Goal: Task Accomplishment & Management: Use online tool/utility

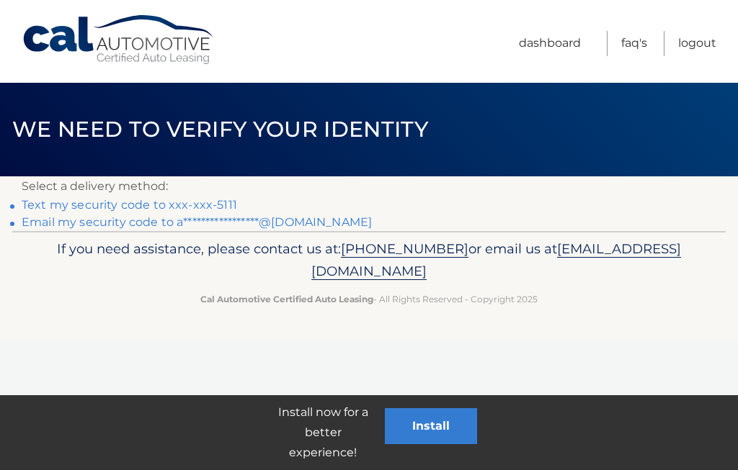
click at [176, 204] on link "Text my security code to xxx-xxx-5111" at bounding box center [129, 205] width 215 height 14
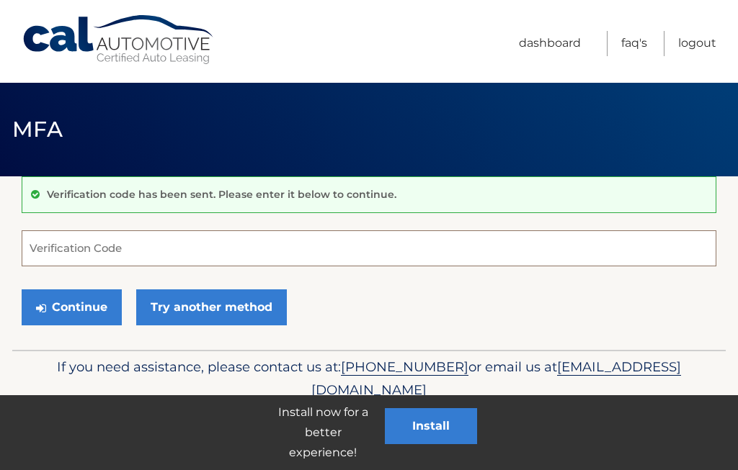
click at [77, 254] on input "Verification Code" at bounding box center [369, 249] width 695 height 36
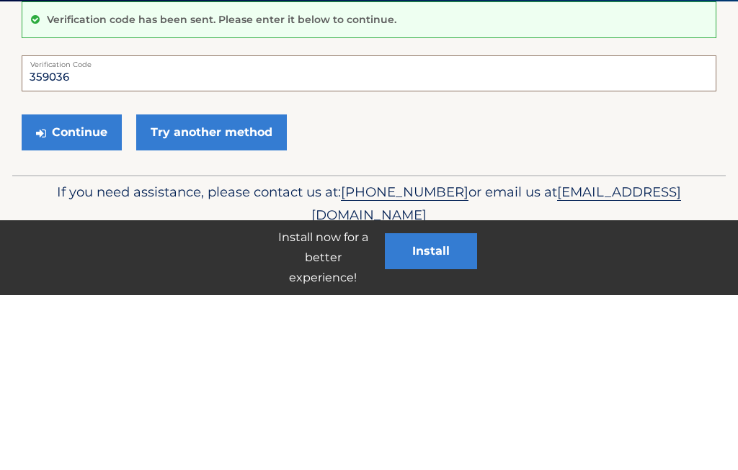
type input "359036"
click at [81, 290] on button "Continue" at bounding box center [72, 308] width 100 height 36
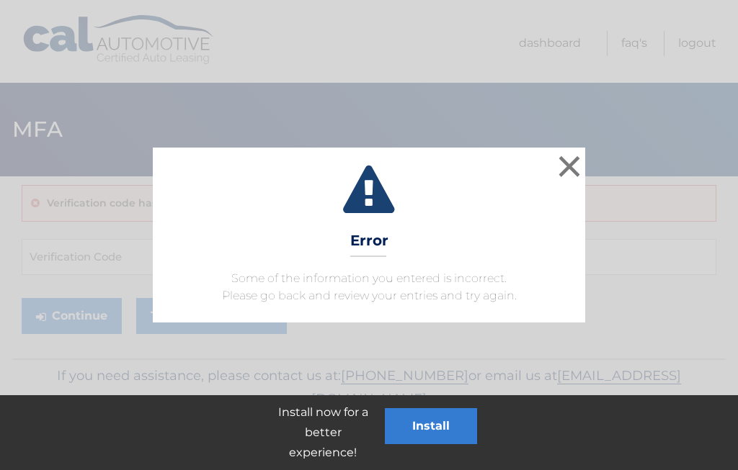
click at [573, 166] on button "×" at bounding box center [569, 166] width 29 height 29
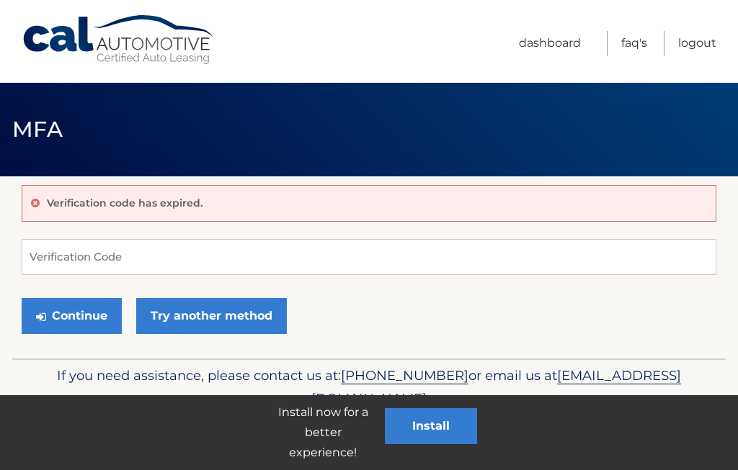
click at [78, 310] on button "Continue" at bounding box center [72, 316] width 100 height 36
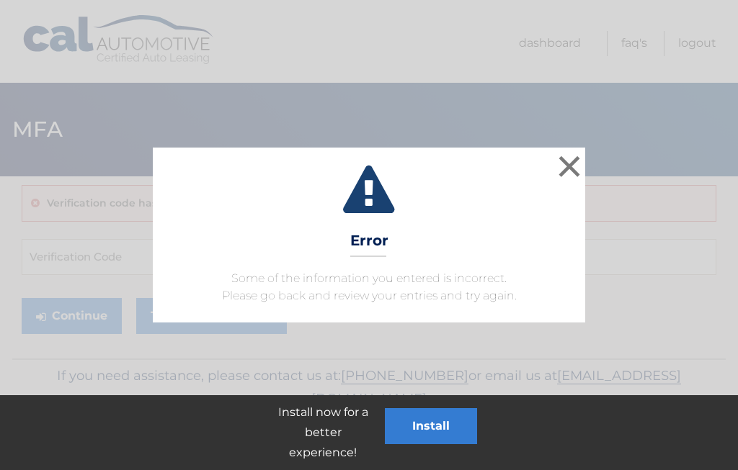
click at [566, 175] on button "×" at bounding box center [569, 166] width 29 height 29
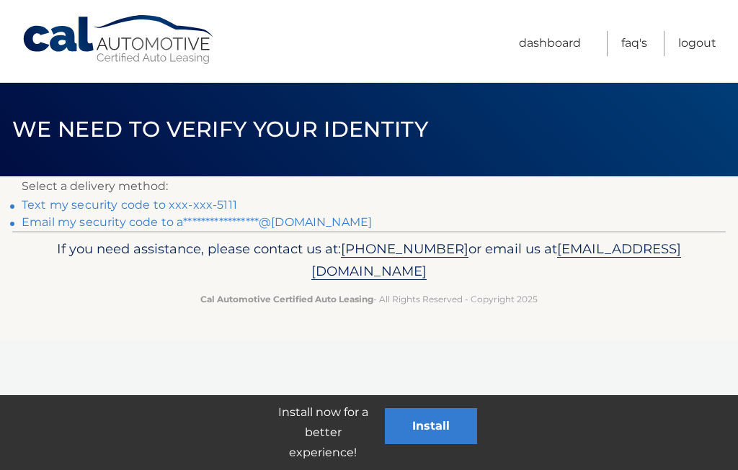
click at [204, 202] on link "Text my security code to xxx-xxx-5111" at bounding box center [129, 205] width 215 height 14
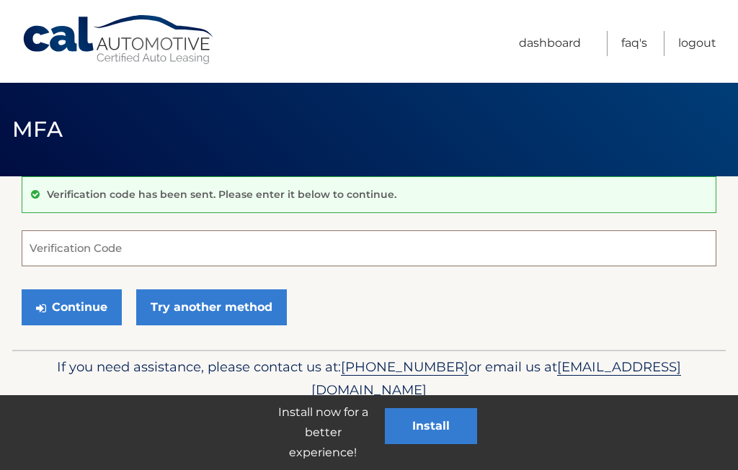
click at [90, 256] on input "Verification Code" at bounding box center [369, 249] width 695 height 36
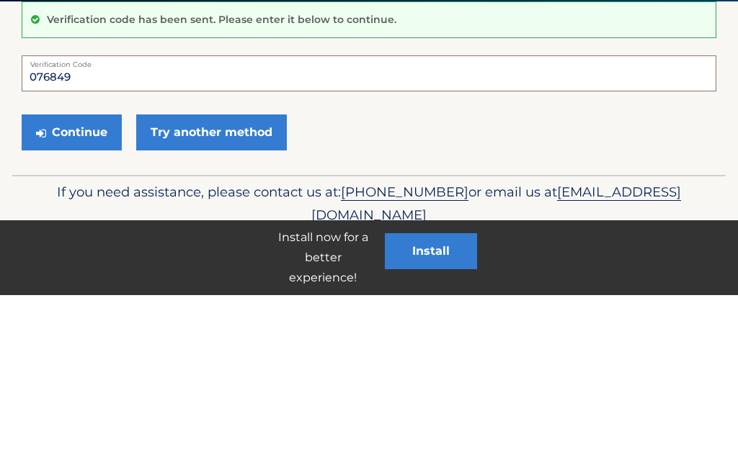
type input "076849"
click at [84, 290] on button "Continue" at bounding box center [72, 308] width 100 height 36
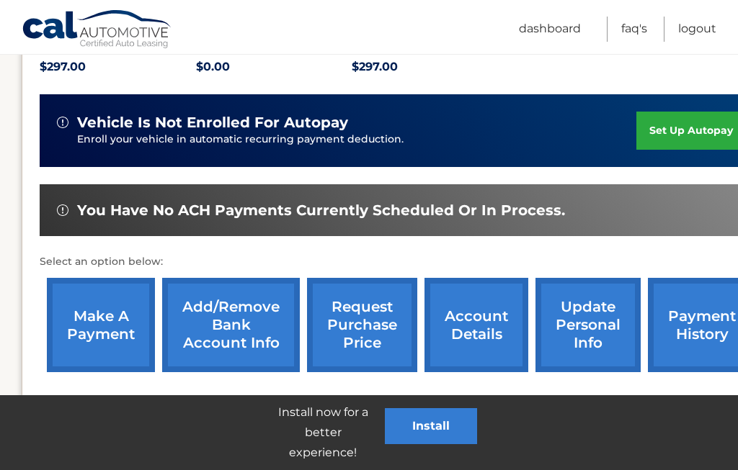
scroll to position [344, 0]
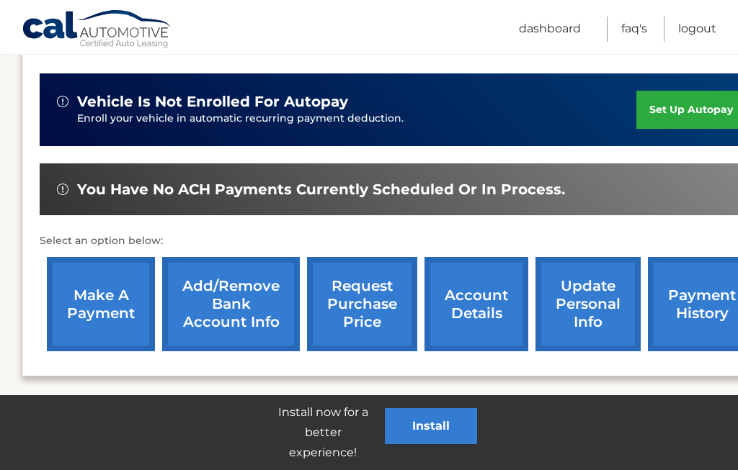
click at [98, 308] on link "make a payment" at bounding box center [101, 304] width 108 height 94
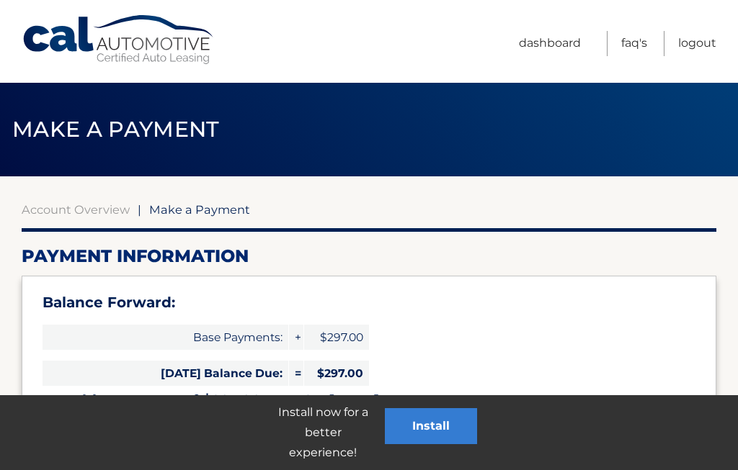
select select "MDZlYzA2MTgtYmMxYy00ZWMxLTg4N2YtYjI2N2Y4NTRlMDli"
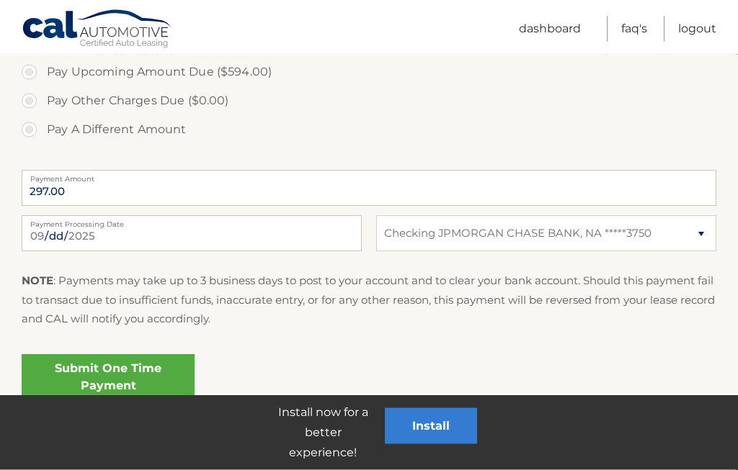
scroll to position [560, 0]
click at [120, 381] on link "Submit One Time Payment" at bounding box center [108, 377] width 173 height 46
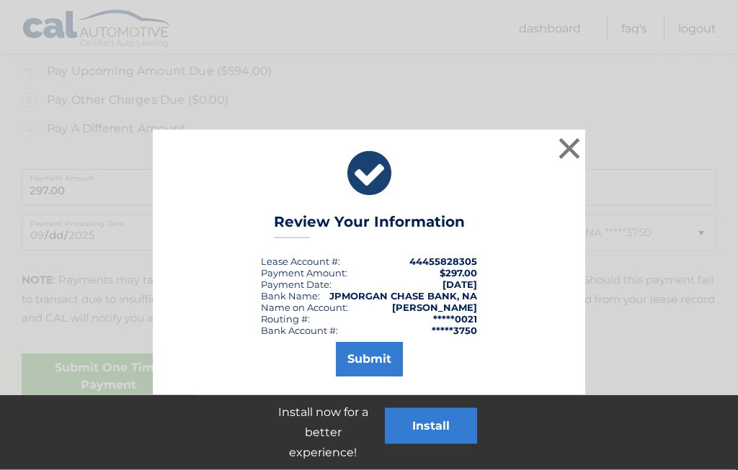
scroll to position [561, 0]
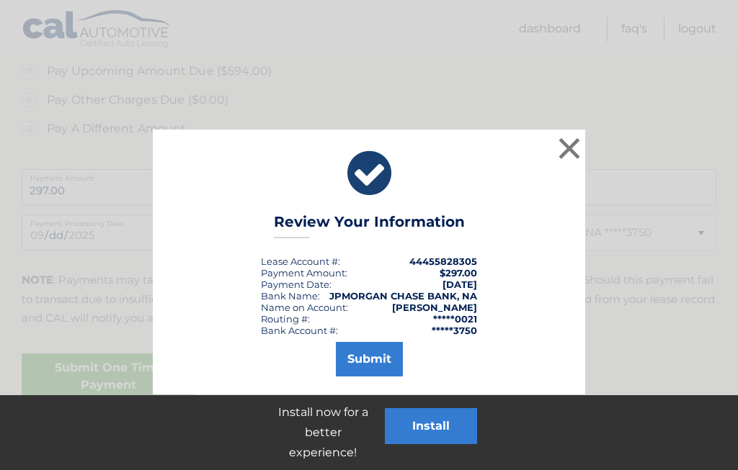
click at [369, 360] on button "Submit" at bounding box center [369, 359] width 67 height 35
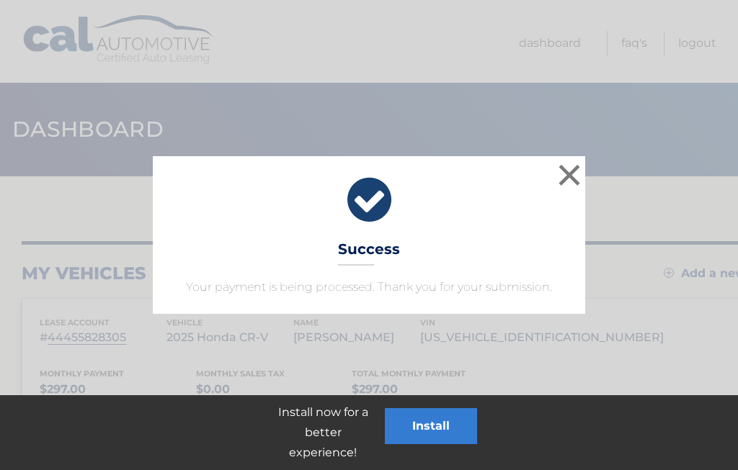
click at [579, 180] on button "×" at bounding box center [569, 175] width 29 height 29
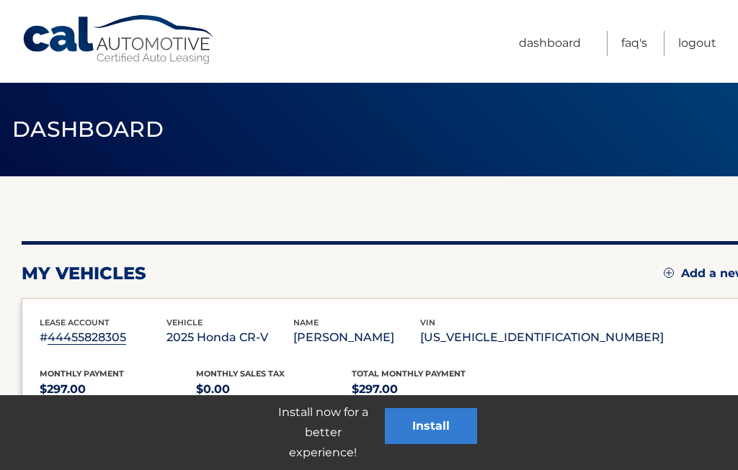
click at [701, 46] on link "Logout" at bounding box center [697, 43] width 38 height 25
